Goal: Task Accomplishment & Management: Manage account settings

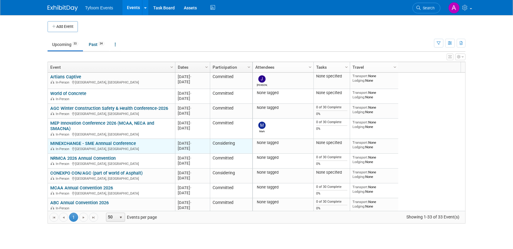
scroll to position [145, 0]
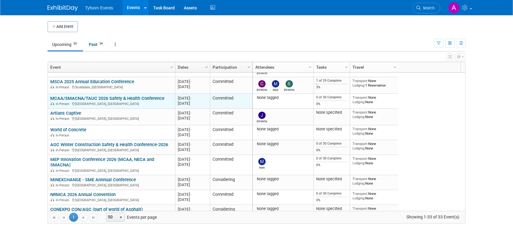
click at [72, 97] on link "MCAA/SMACNA/TAUC 2026 Safety & Health Conference" at bounding box center [107, 98] width 114 height 5
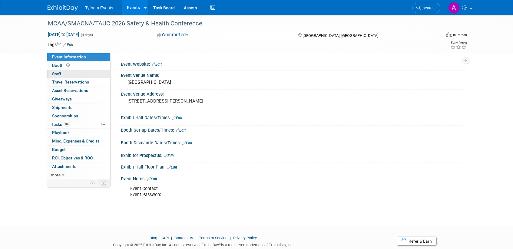
click at [60, 73] on span "Staff 0" at bounding box center [56, 73] width 9 height 5
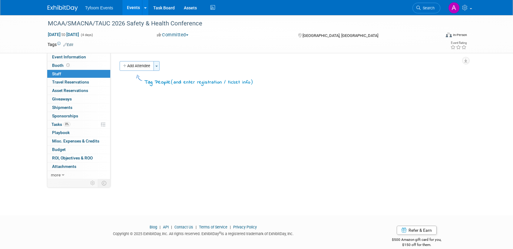
click at [160, 66] on button "Toggle Dropdown" at bounding box center [157, 66] width 6 height 10
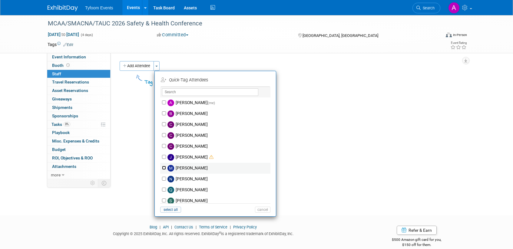
click at [165, 168] on input "Mark Nelson" at bounding box center [164, 168] width 4 height 4
checkbox input "true"
click at [165, 201] on input "Steve Davis" at bounding box center [164, 201] width 4 height 4
checkbox input "true"
click at [262, 78] on button "Apply" at bounding box center [260, 80] width 18 height 9
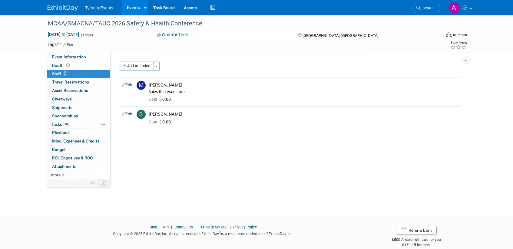
click at [132, 10] on link "Events" at bounding box center [133, 7] width 22 height 15
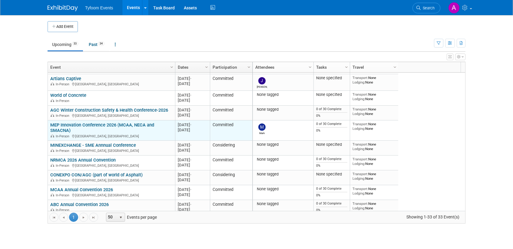
scroll to position [145, 0]
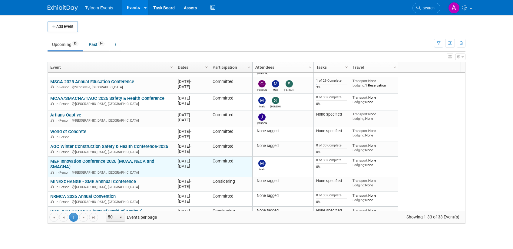
click at [100, 161] on link "MEP Innovation Conference 2026 (MCAA, NECA and SMACNA)" at bounding box center [102, 164] width 104 height 11
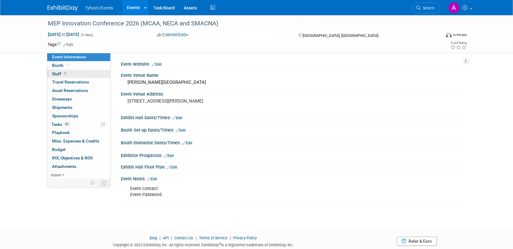
click at [57, 72] on span "Staff 1" at bounding box center [59, 73] width 15 height 5
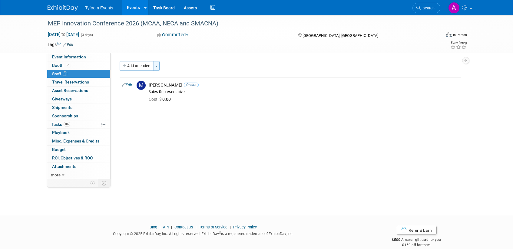
click at [158, 66] on span "button" at bounding box center [156, 66] width 2 height 1
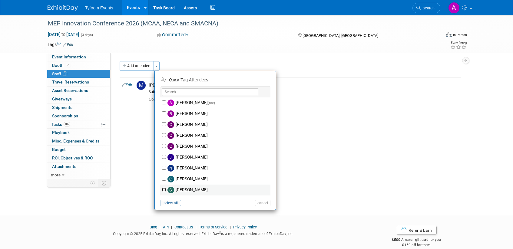
click at [164, 190] on input "[PERSON_NAME]" at bounding box center [164, 190] width 4 height 4
checkbox input "true"
click at [266, 79] on button "Apply" at bounding box center [260, 80] width 18 height 9
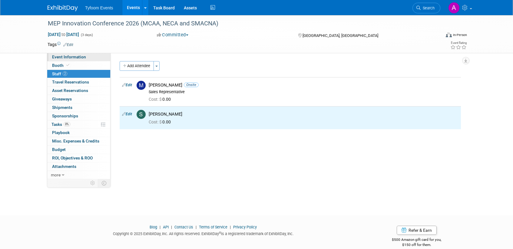
click at [76, 54] on link "Event Information" at bounding box center [78, 57] width 63 height 8
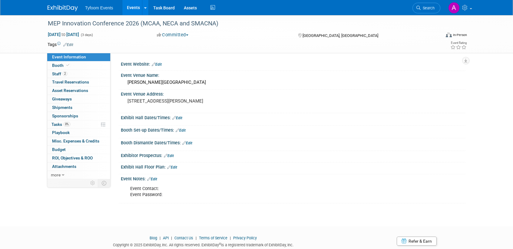
click at [128, 9] on link "Events" at bounding box center [133, 7] width 22 height 15
